Goal: Transaction & Acquisition: Purchase product/service

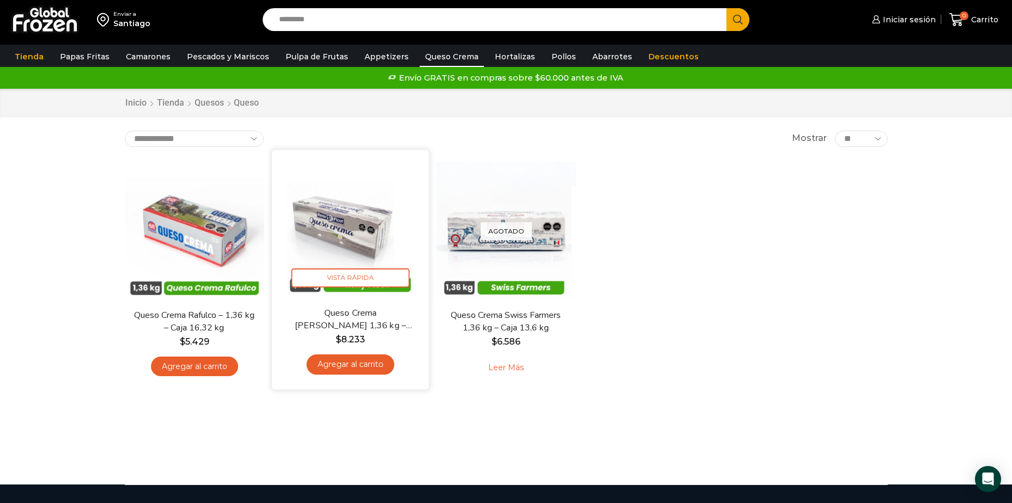
click at [360, 327] on link "Queso Crema [PERSON_NAME] 1,36 kg – Caja 13,6 kg" at bounding box center [350, 320] width 126 height 26
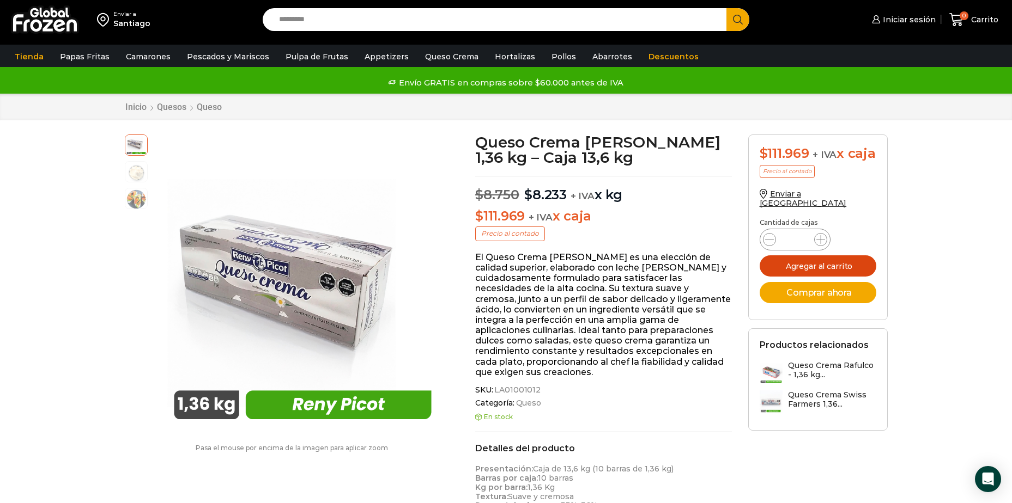
click at [822, 270] on button "Agregar al carrito" at bounding box center [818, 266] width 117 height 21
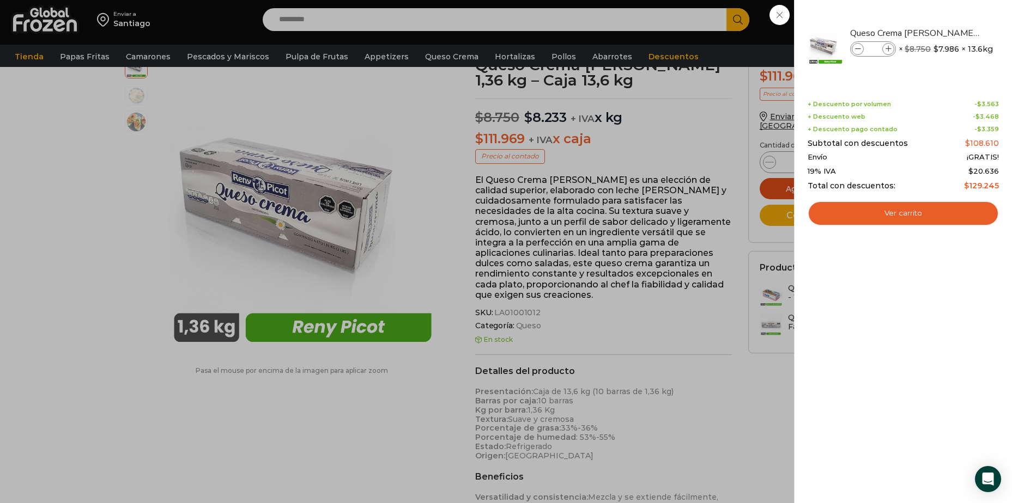
scroll to position [219, 0]
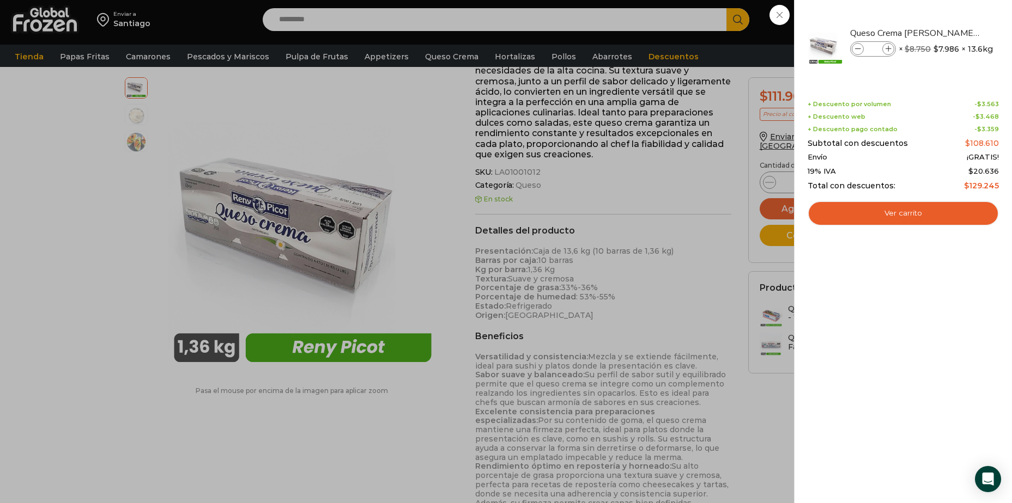
click at [947, 33] on div "1 Carrito 1 1 Shopping Cart *" at bounding box center [974, 20] width 54 height 26
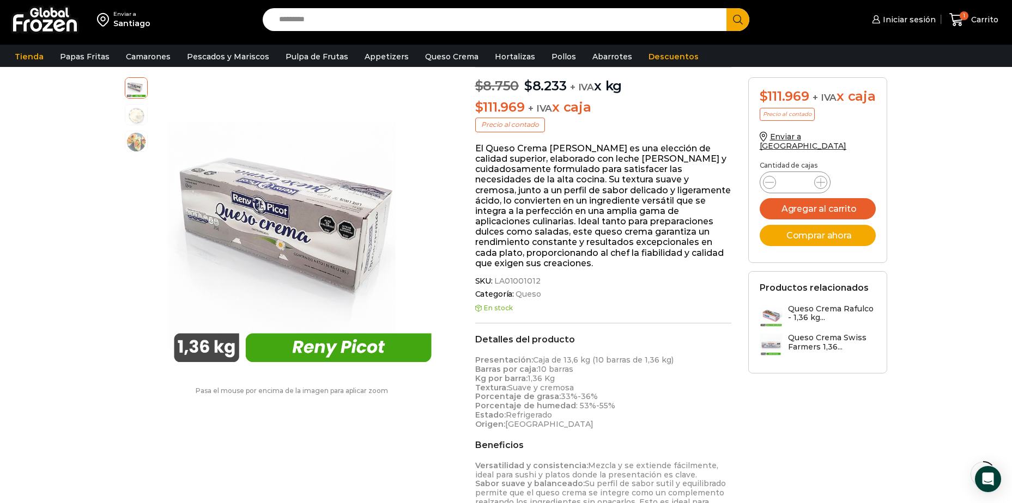
scroll to position [55, 0]
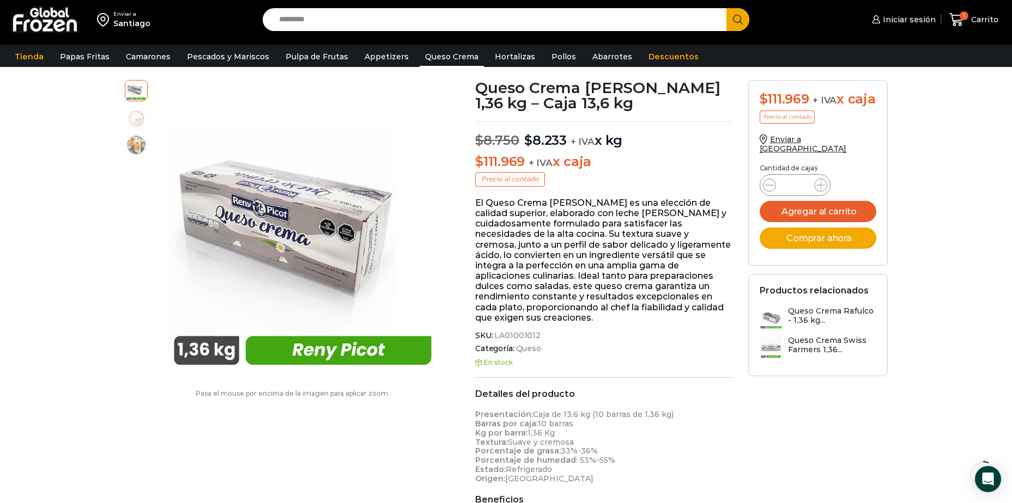
click at [438, 53] on link "Queso Crema" at bounding box center [452, 56] width 64 height 21
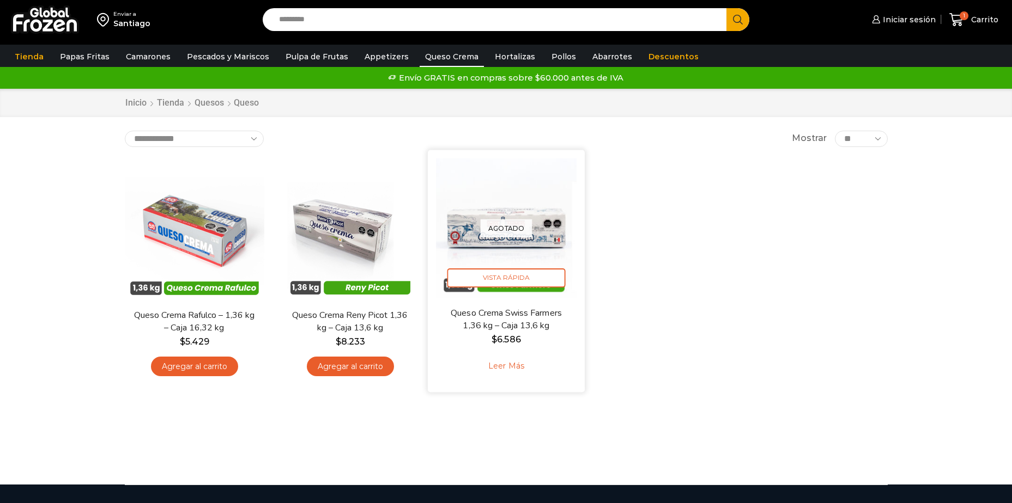
click at [518, 318] on link "Queso Crema Swiss Farmers 1,36 kg – Caja 13,6 kg" at bounding box center [505, 320] width 126 height 26
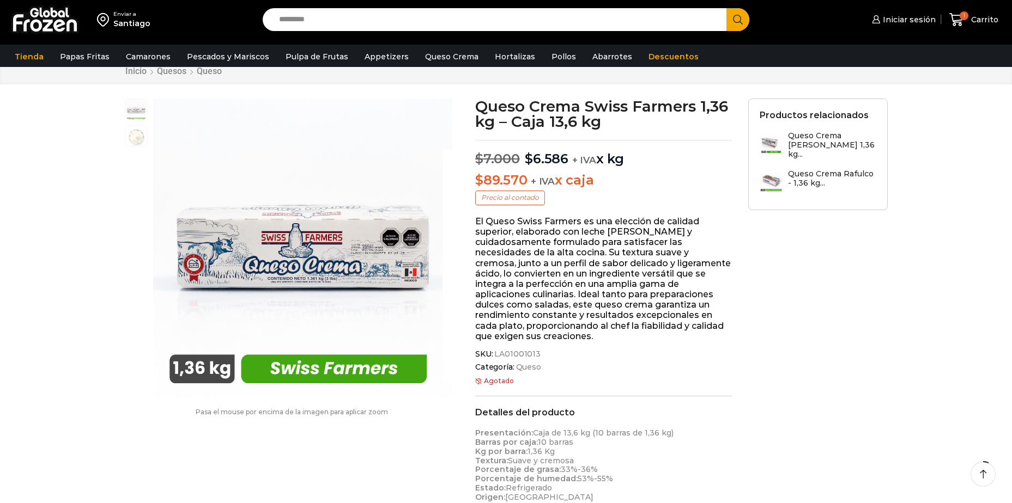
scroll to position [55, 0]
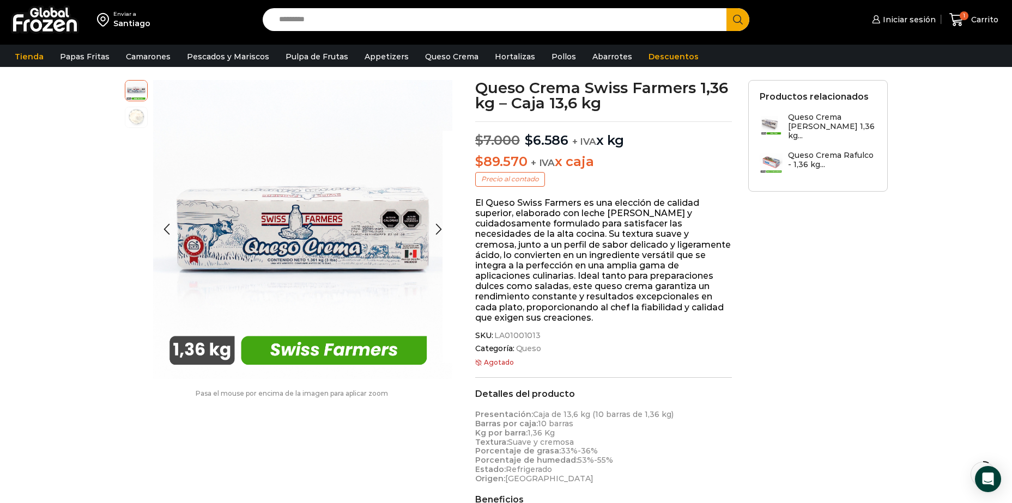
click at [135, 116] on img at bounding box center [136, 117] width 22 height 22
